Goal: Complete application form

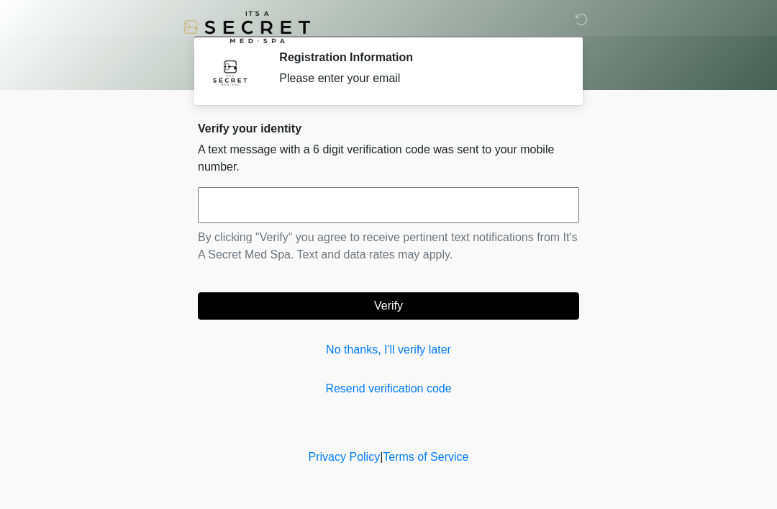
click at [487, 202] on input "text" at bounding box center [388, 205] width 381 height 36
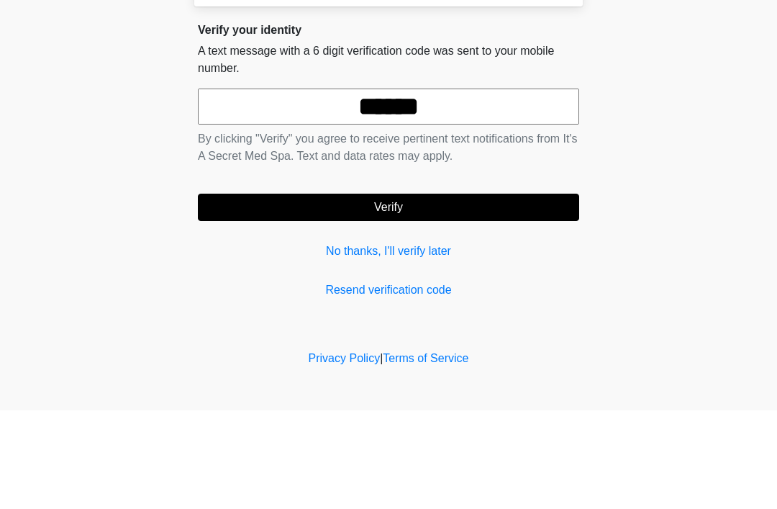
type input "******"
click at [458, 292] on button "Verify" at bounding box center [388, 305] width 381 height 27
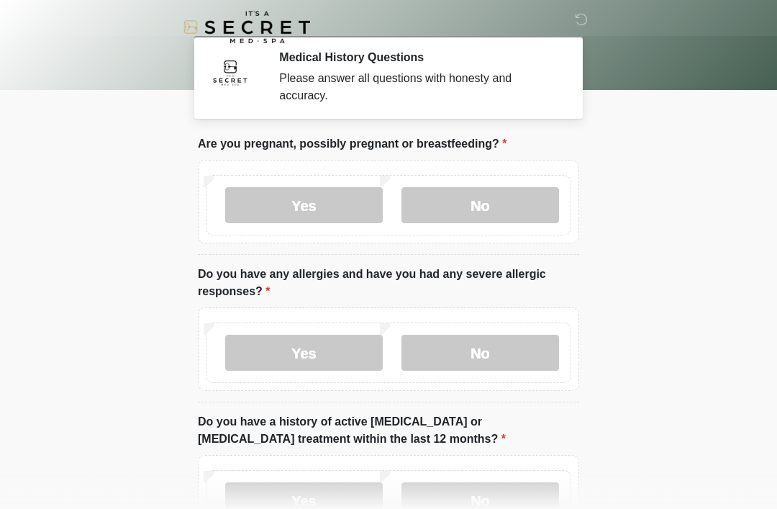
click at [476, 202] on label "No" at bounding box center [481, 205] width 158 height 36
click at [484, 349] on label "No" at bounding box center [481, 353] width 158 height 36
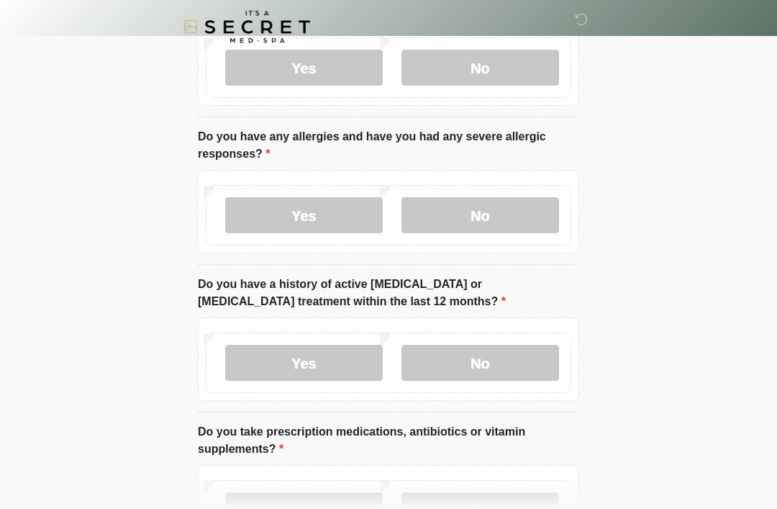
click at [501, 356] on label "No" at bounding box center [481, 363] width 158 height 36
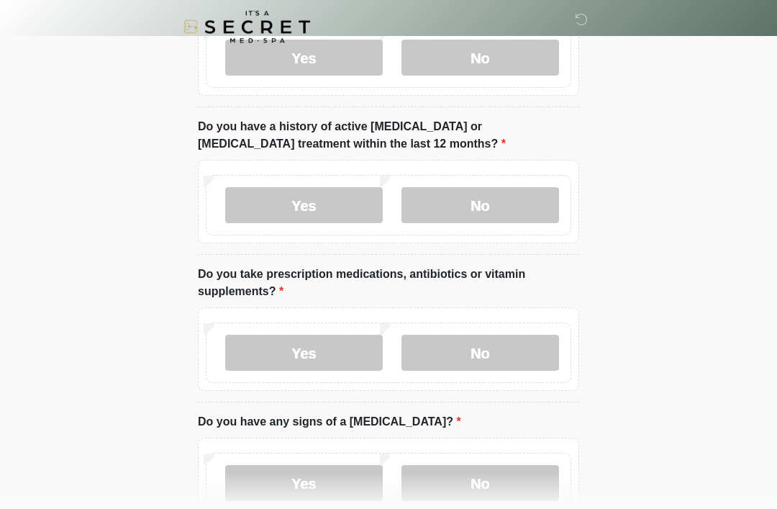
scroll to position [317, 0]
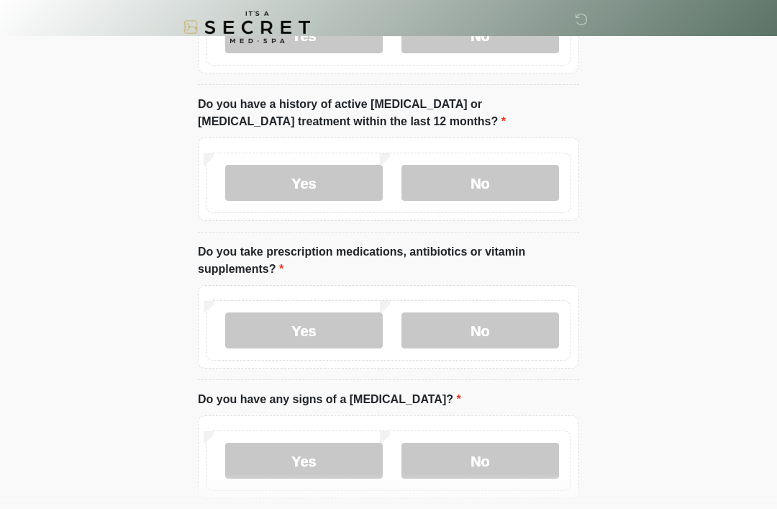
click at [513, 330] on label "No" at bounding box center [481, 330] width 158 height 36
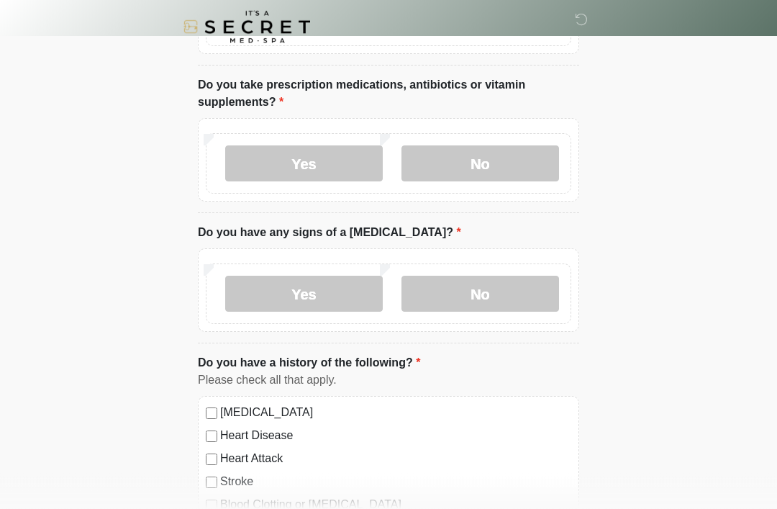
scroll to position [489, 0]
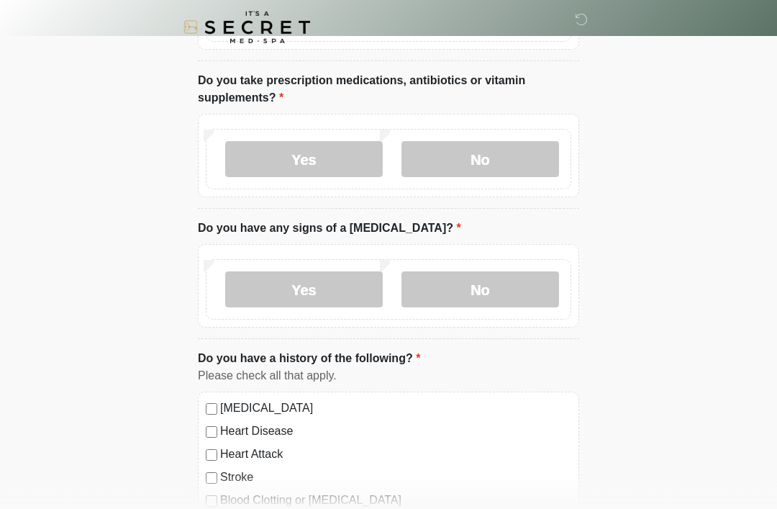
click at [500, 287] on label "No" at bounding box center [481, 289] width 158 height 36
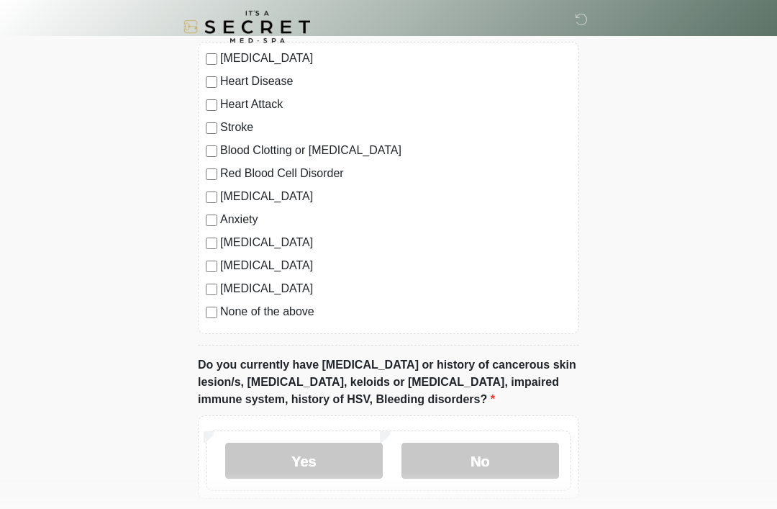
scroll to position [848, 0]
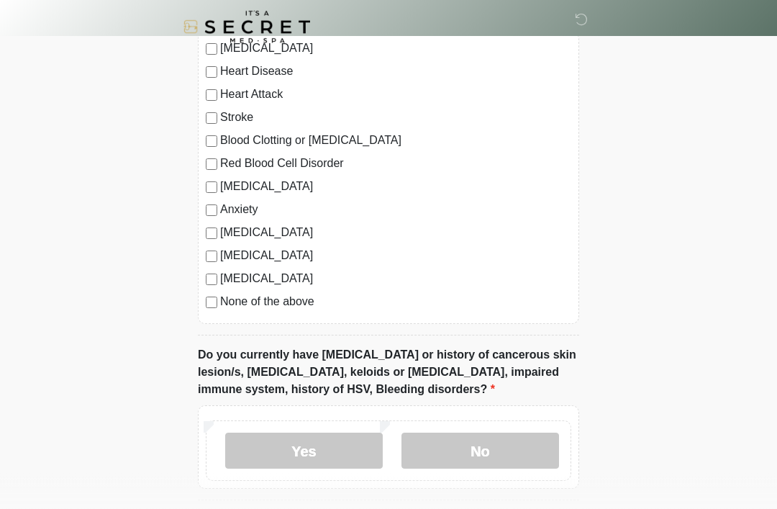
click at [281, 307] on label "None of the above" at bounding box center [395, 302] width 351 height 17
click at [502, 441] on label "No" at bounding box center [481, 451] width 158 height 36
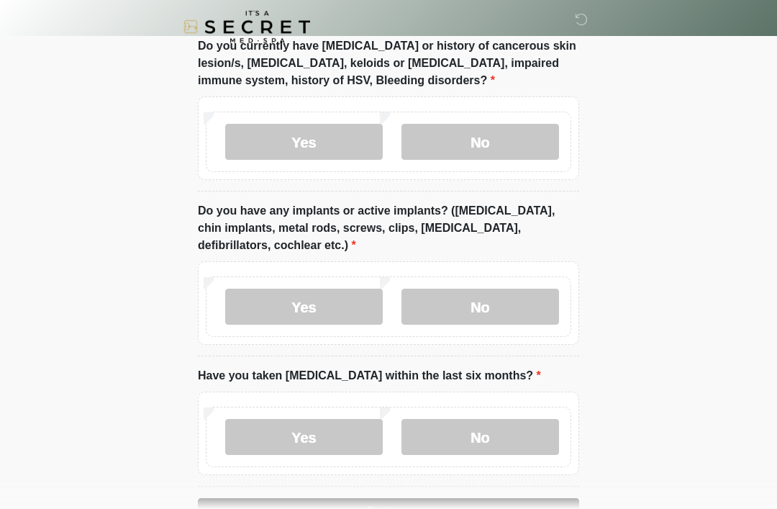
scroll to position [1157, 0]
click at [507, 297] on label "No" at bounding box center [481, 307] width 158 height 36
click at [505, 434] on label "No" at bounding box center [481, 437] width 158 height 36
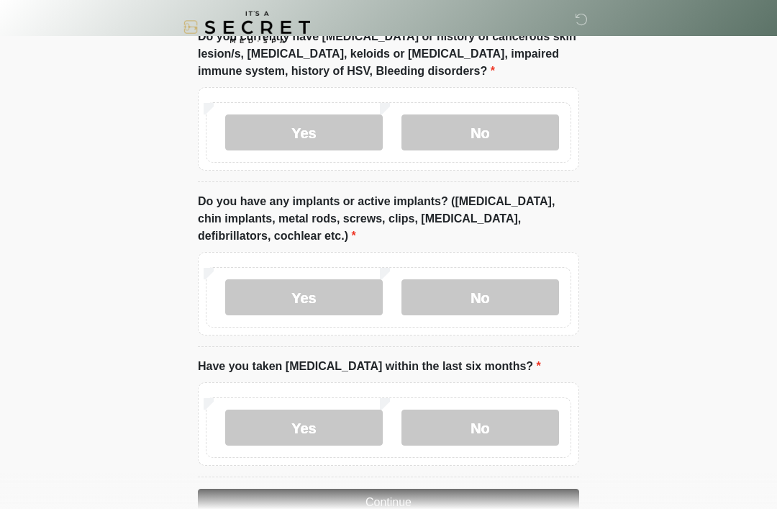
scroll to position [1203, 0]
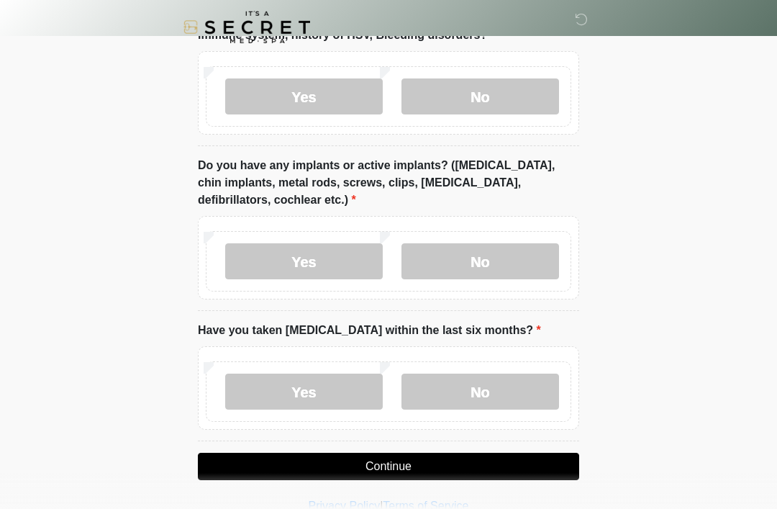
click at [483, 457] on button "Continue" at bounding box center [388, 466] width 381 height 27
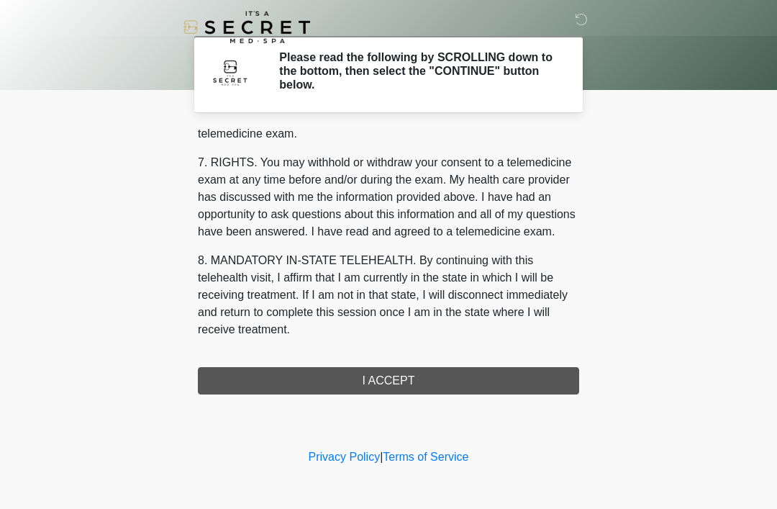
scroll to position [614, 0]
click at [430, 382] on button "I ACCEPT" at bounding box center [388, 380] width 381 height 27
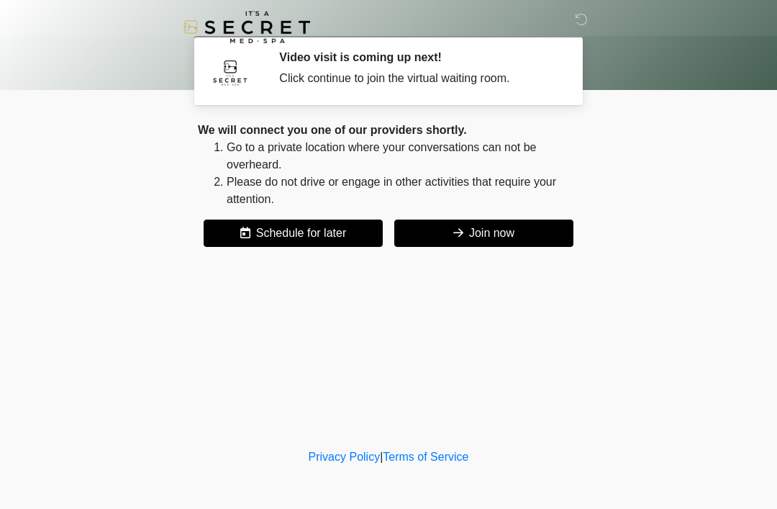
click at [518, 223] on button "Join now" at bounding box center [483, 233] width 179 height 27
